Goal: Task Accomplishment & Management: Complete application form

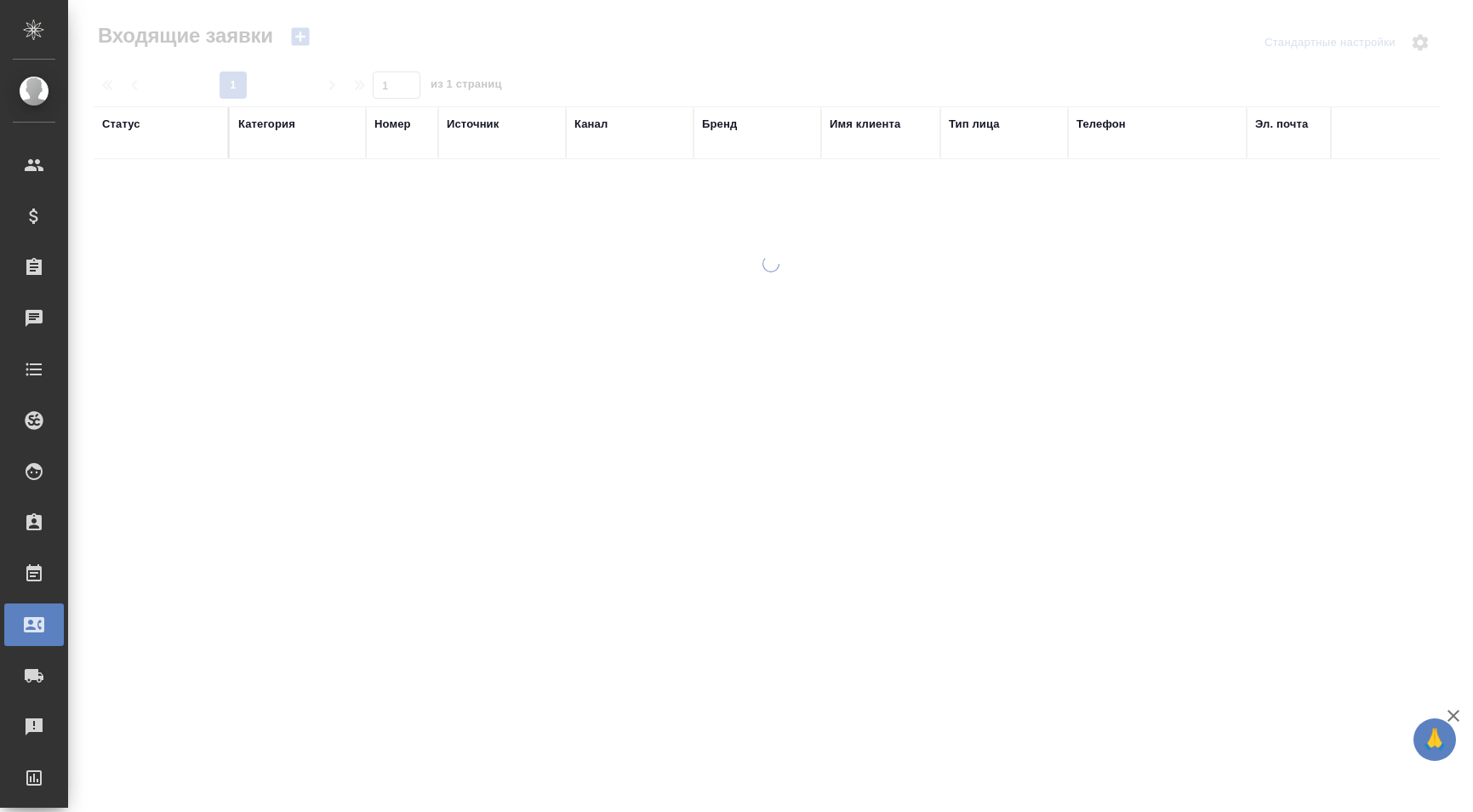
select select "RU"
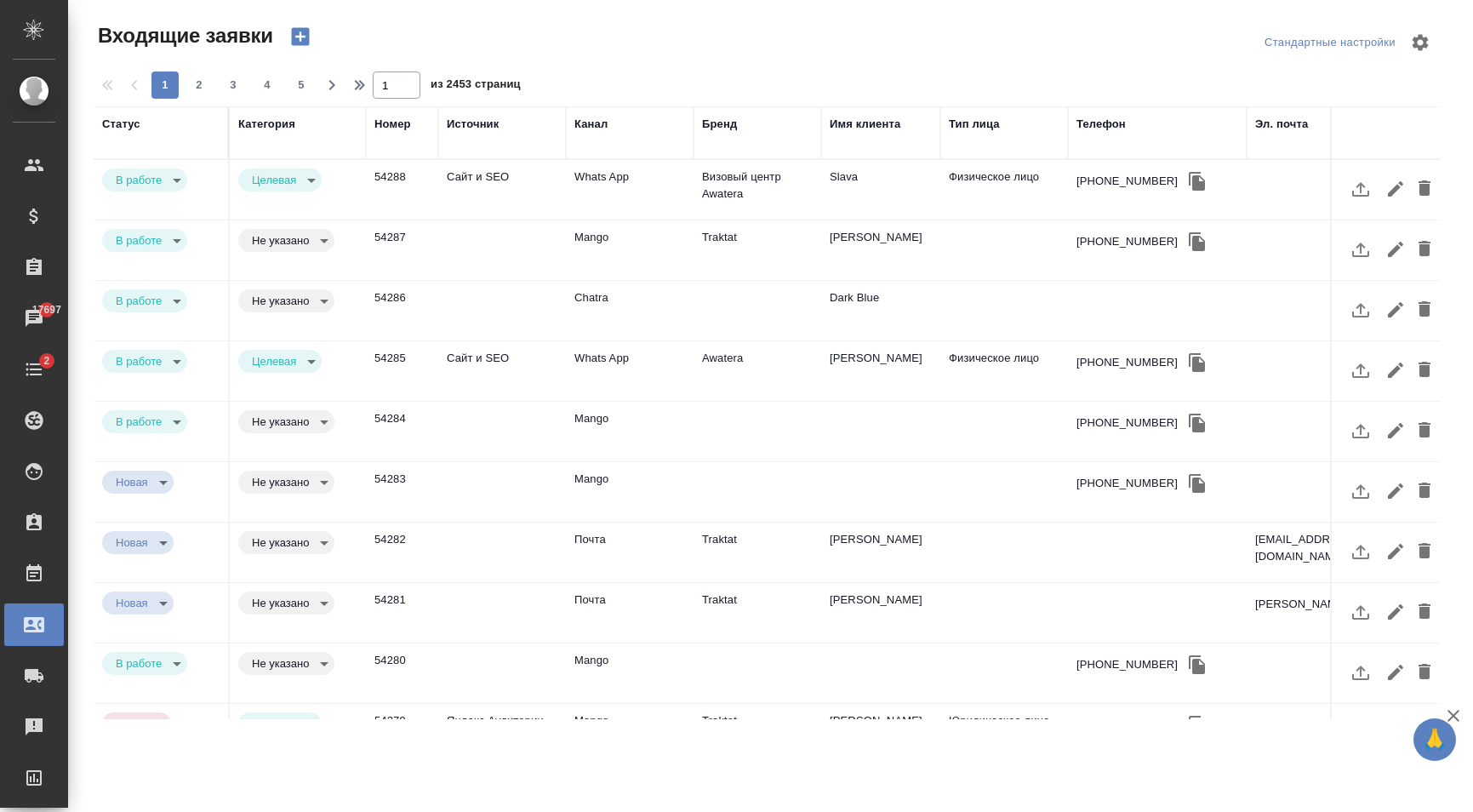
click at [652, 195] on td "Whats App" at bounding box center [630, 190] width 128 height 60
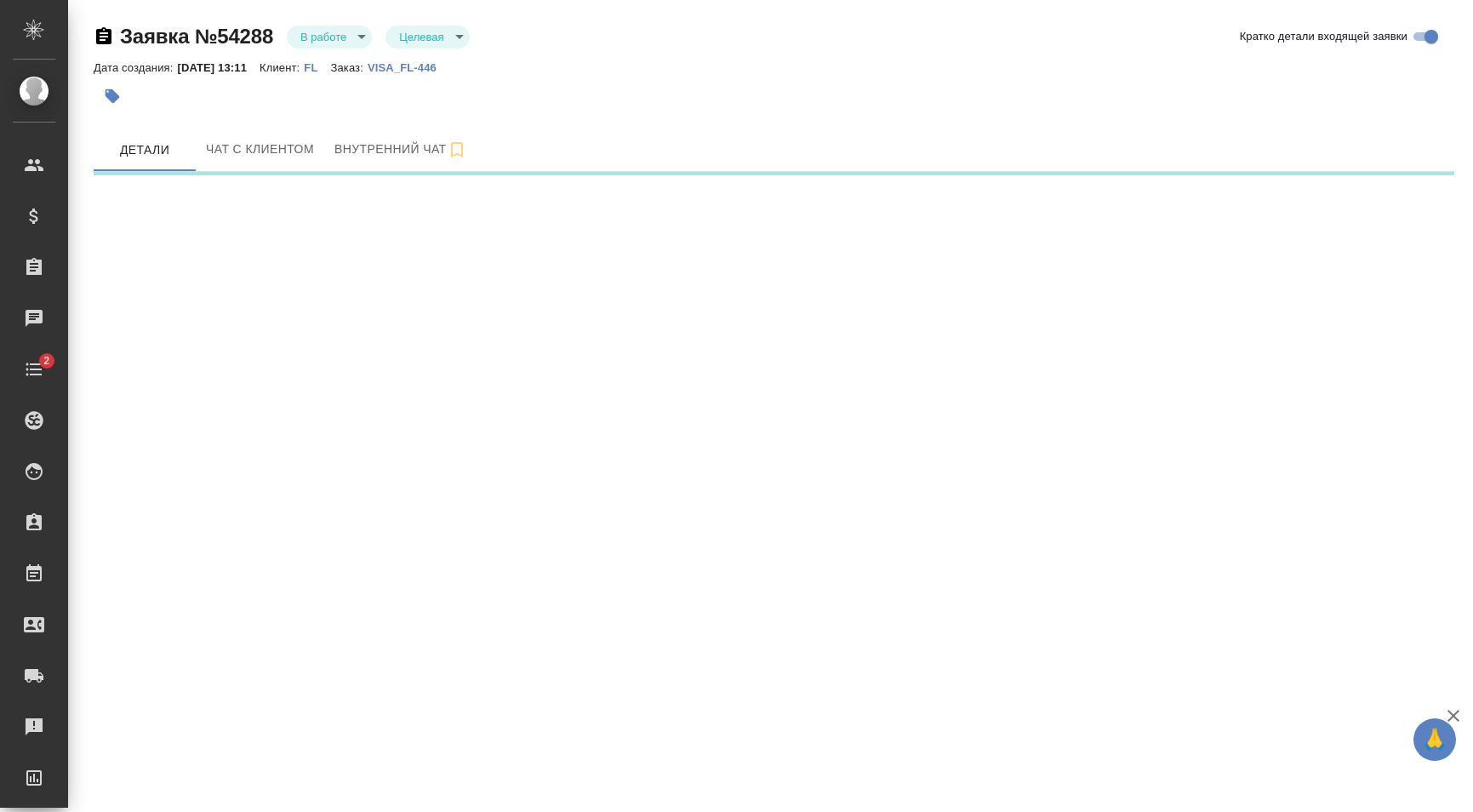
select select "RU"
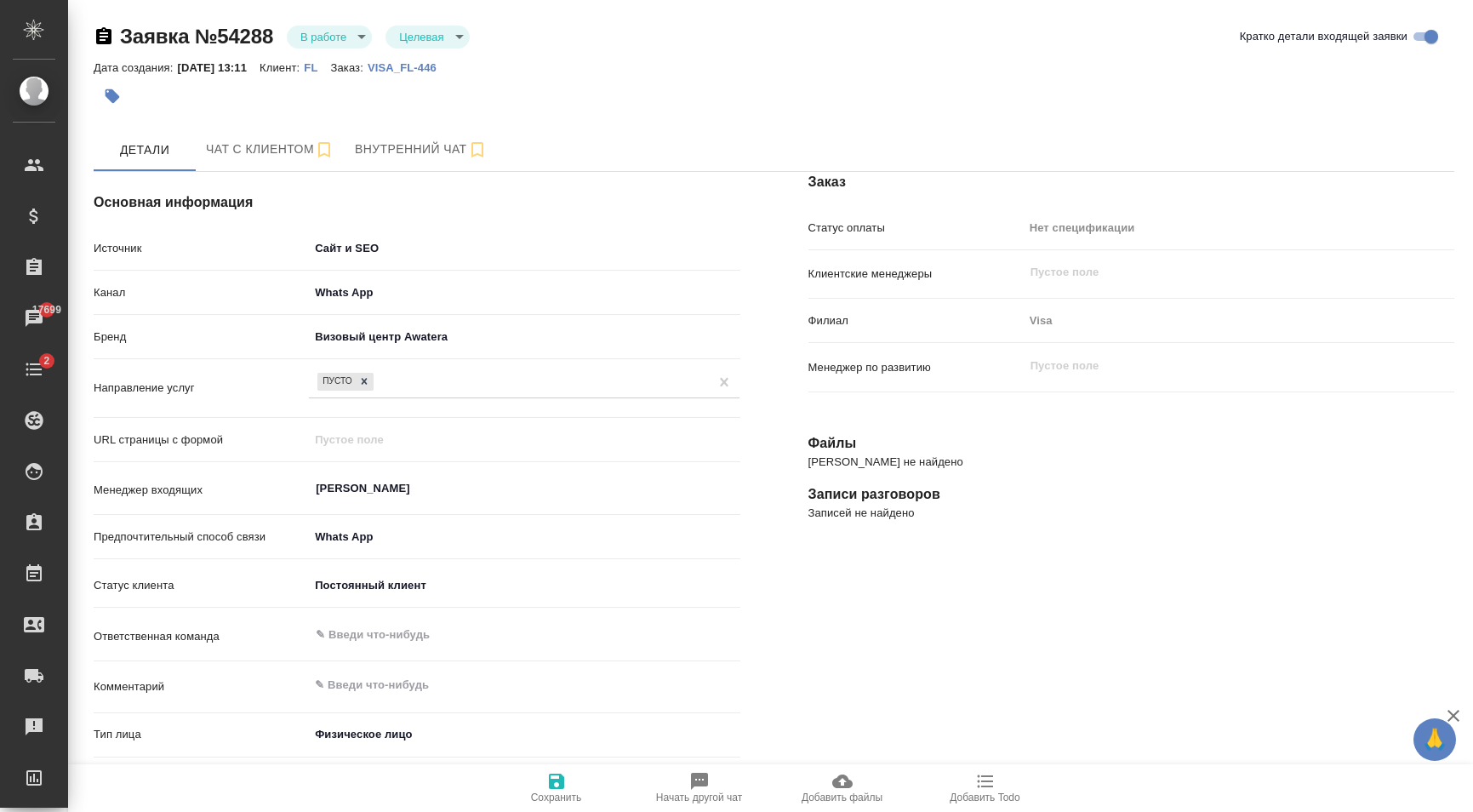
type textarea "x"
